Goal: Information Seeking & Learning: Check status

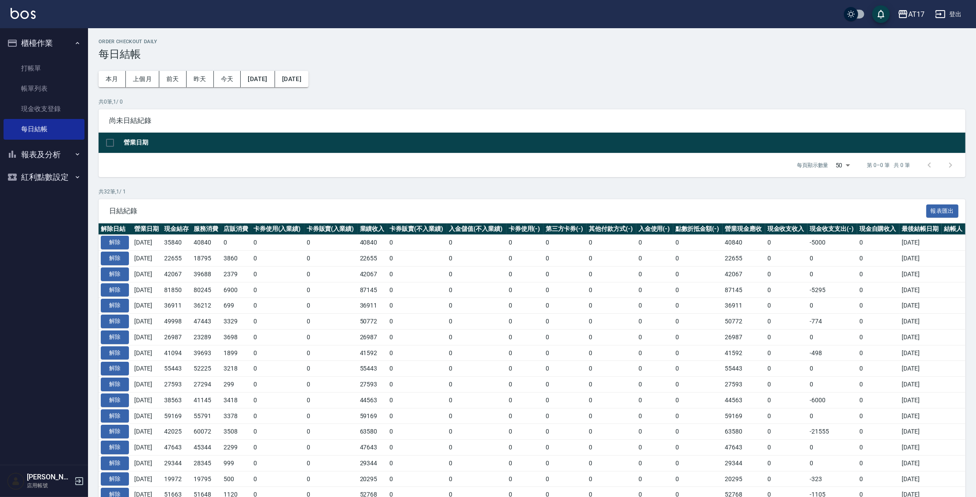
click at [52, 149] on button "報表及分析" at bounding box center [44, 154] width 81 height 23
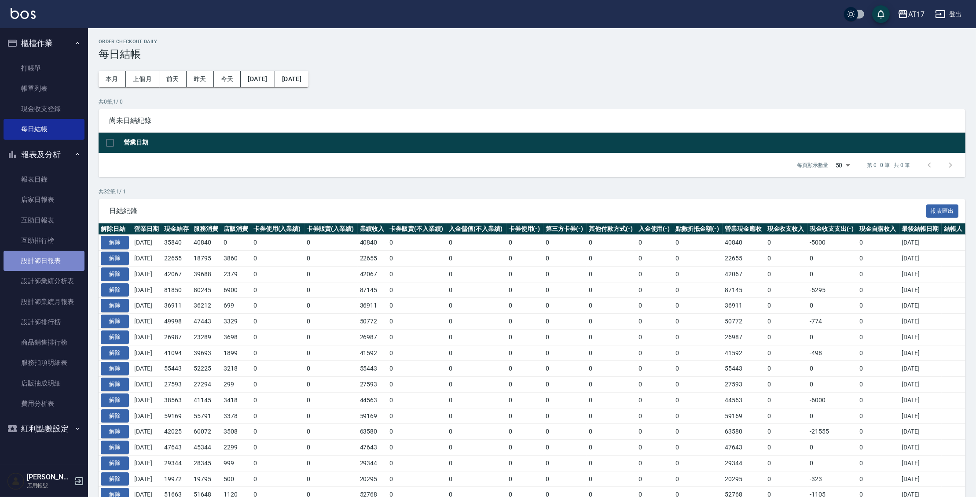
click at [63, 265] on link "設計師日報表" at bounding box center [44, 261] width 81 height 20
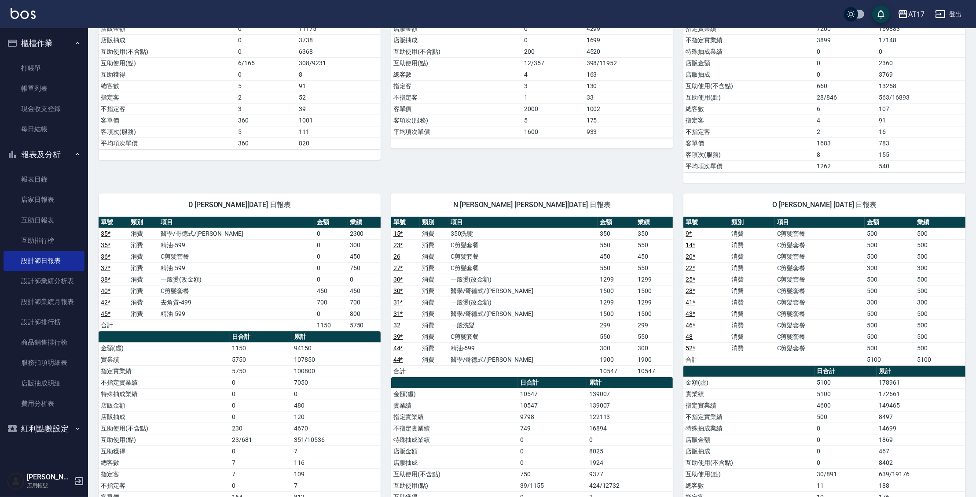
scroll to position [256, 0]
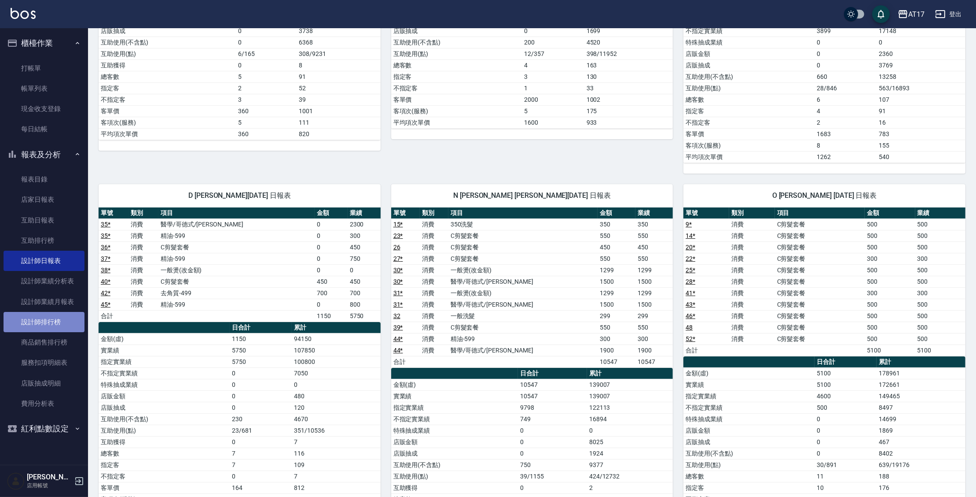
click at [66, 319] on link "設計師排行榜" at bounding box center [44, 322] width 81 height 20
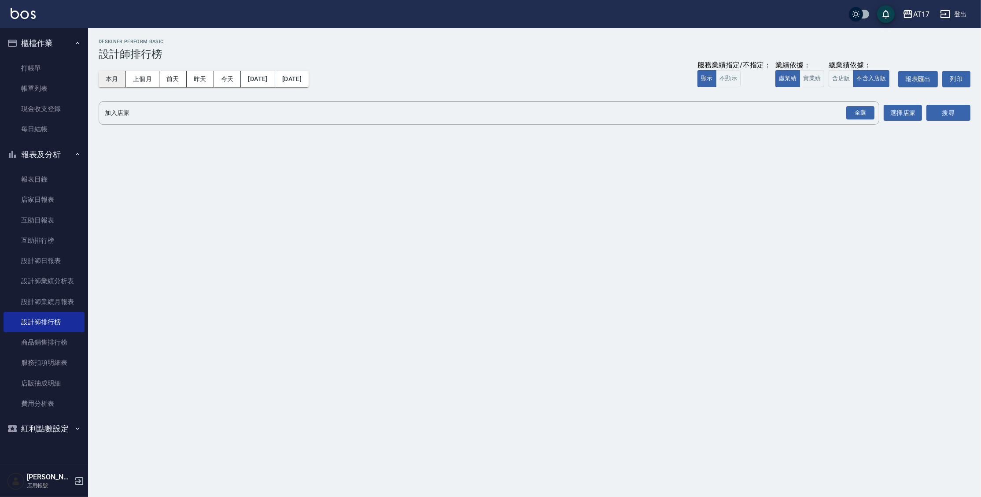
click at [106, 75] on button "本月" at bounding box center [112, 79] width 27 height 16
click at [815, 79] on button "實業績" at bounding box center [812, 78] width 25 height 17
click at [851, 111] on div "全選" at bounding box center [860, 113] width 28 height 14
click at [951, 119] on button "搜尋" at bounding box center [948, 113] width 44 height 16
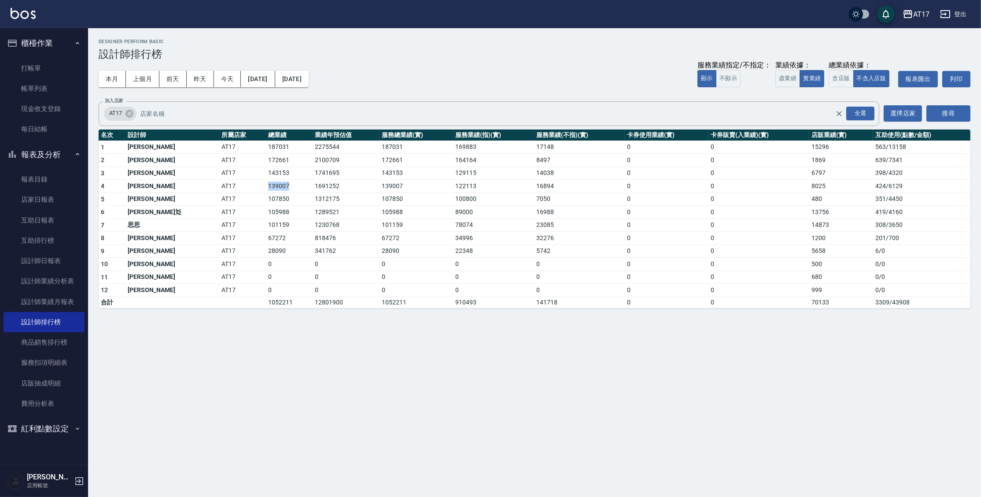
drag, startPoint x: 221, startPoint y: 187, endPoint x: 248, endPoint y: 185, distance: 26.9
click at [266, 185] on td "139007" at bounding box center [289, 186] width 47 height 13
